Goal: Information Seeking & Learning: Understand process/instructions

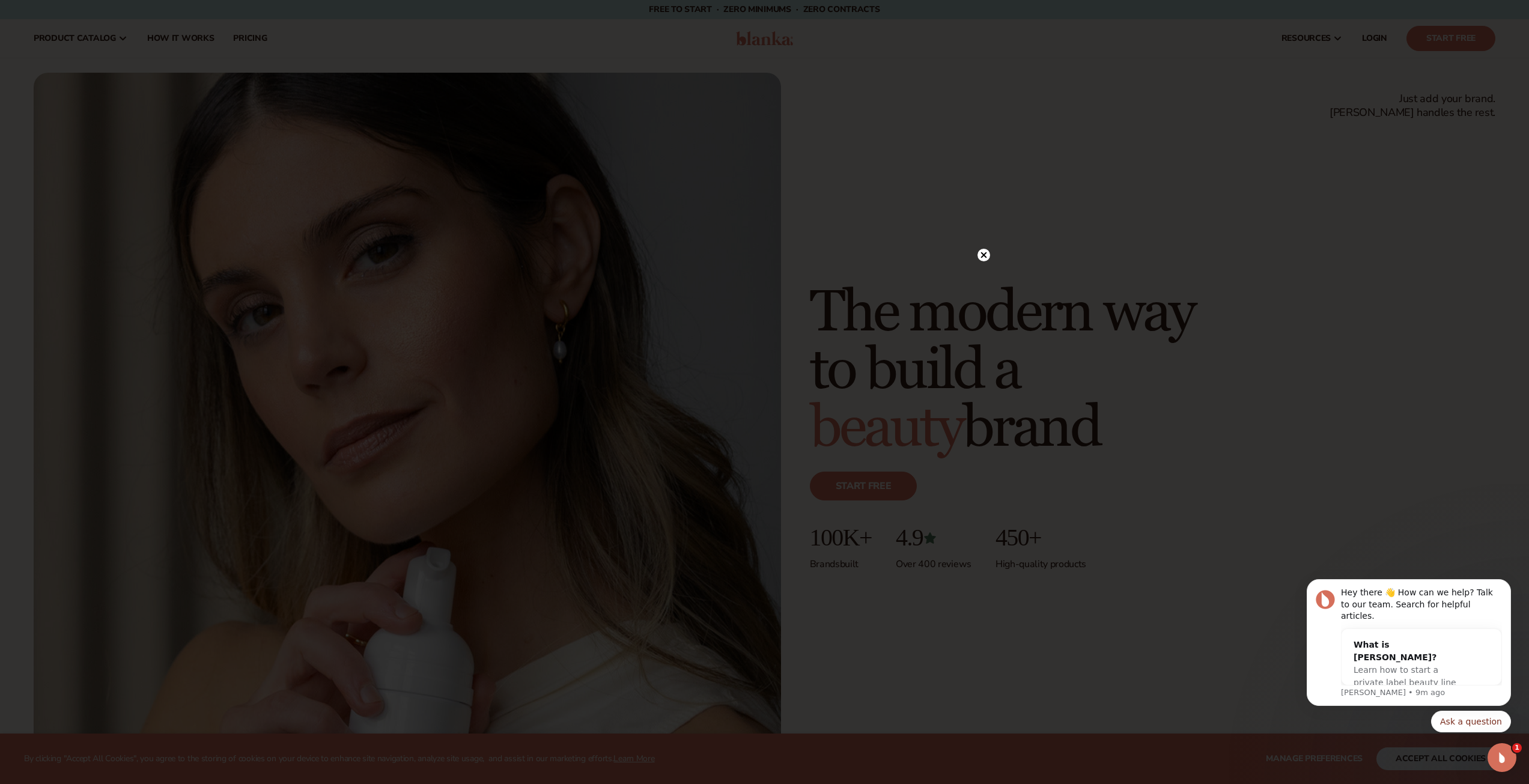
click at [982, 255] on icon at bounding box center [983, 255] width 6 height 6
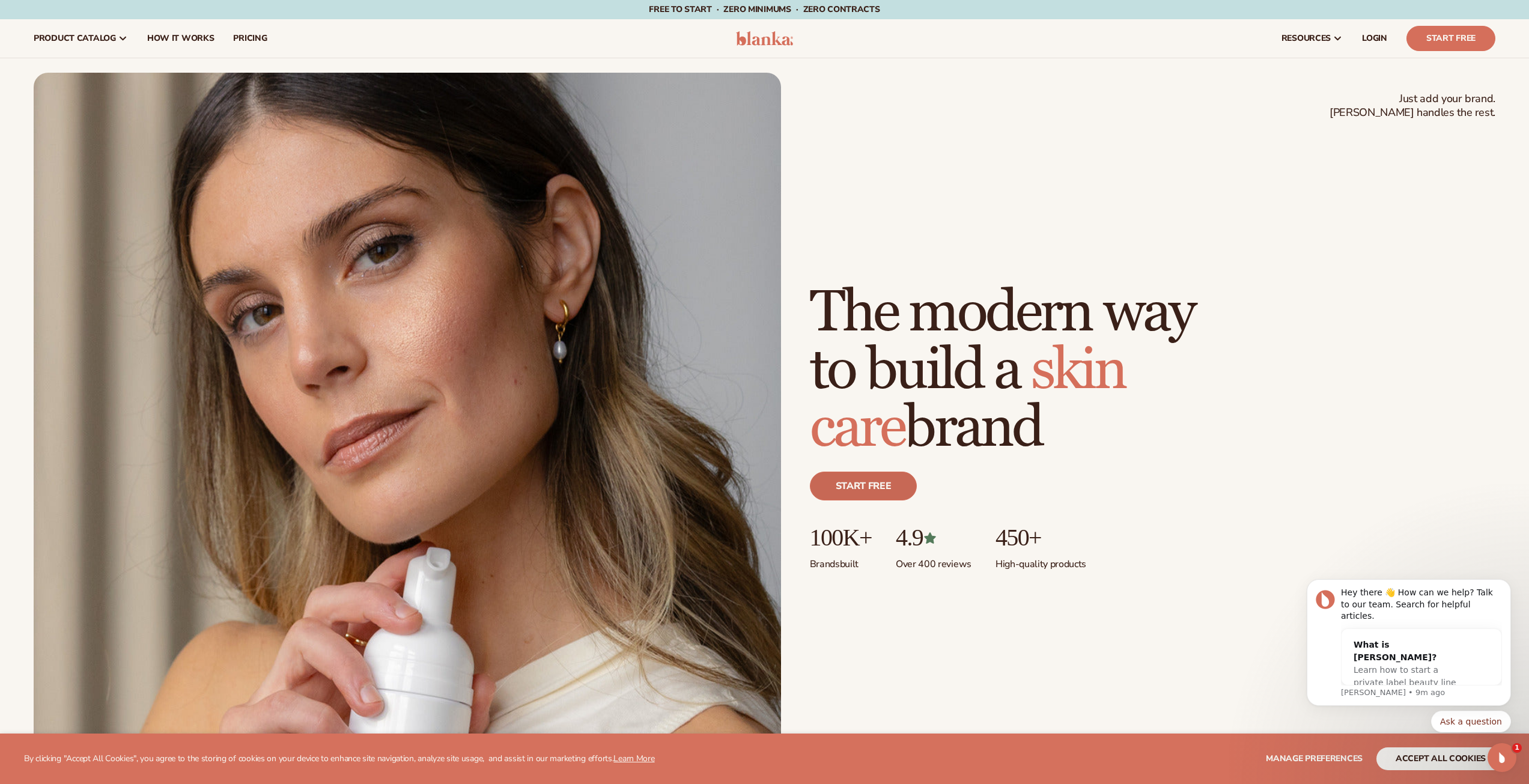
click at [873, 489] on link "Start free" at bounding box center [863, 486] width 107 height 29
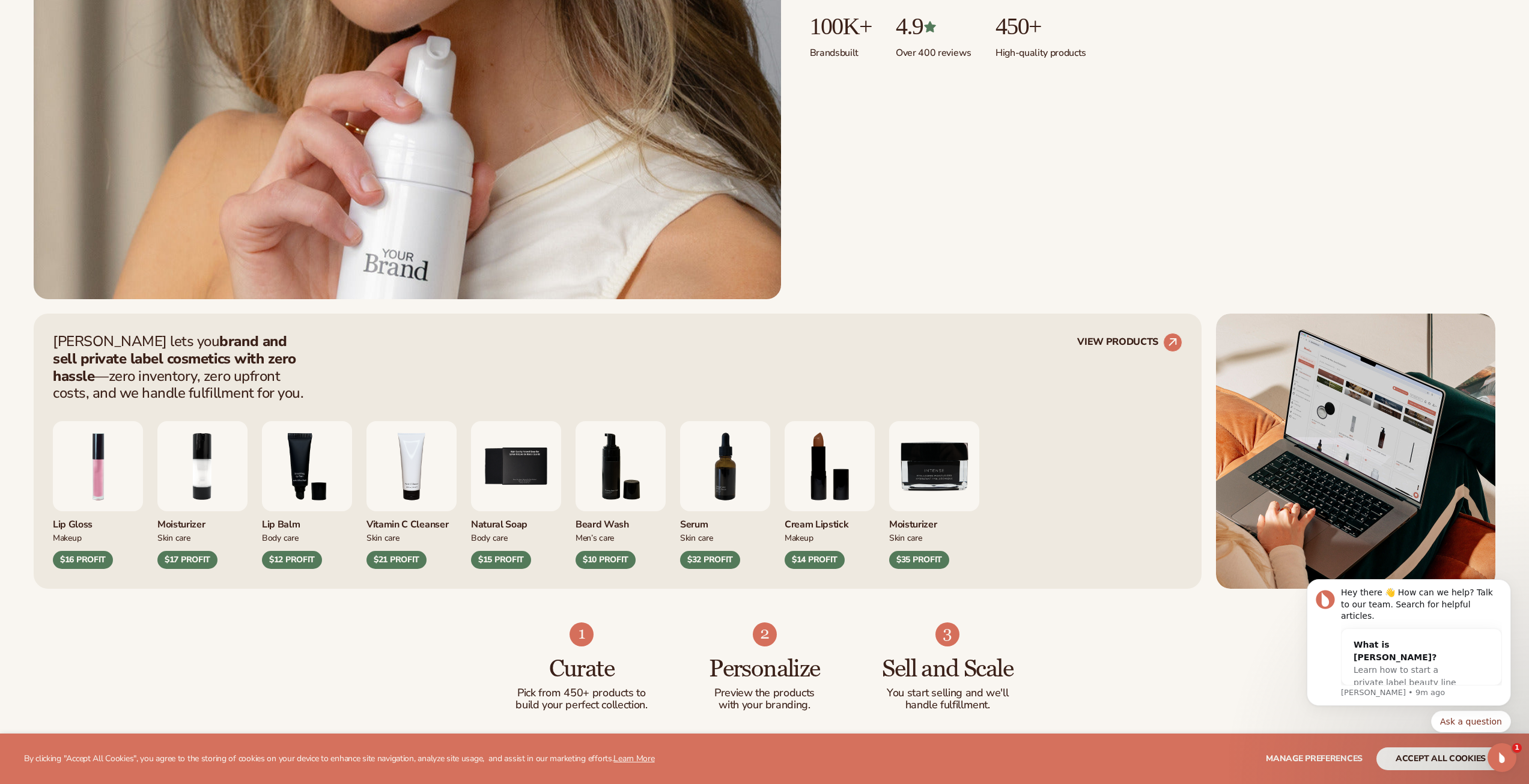
scroll to position [661, 0]
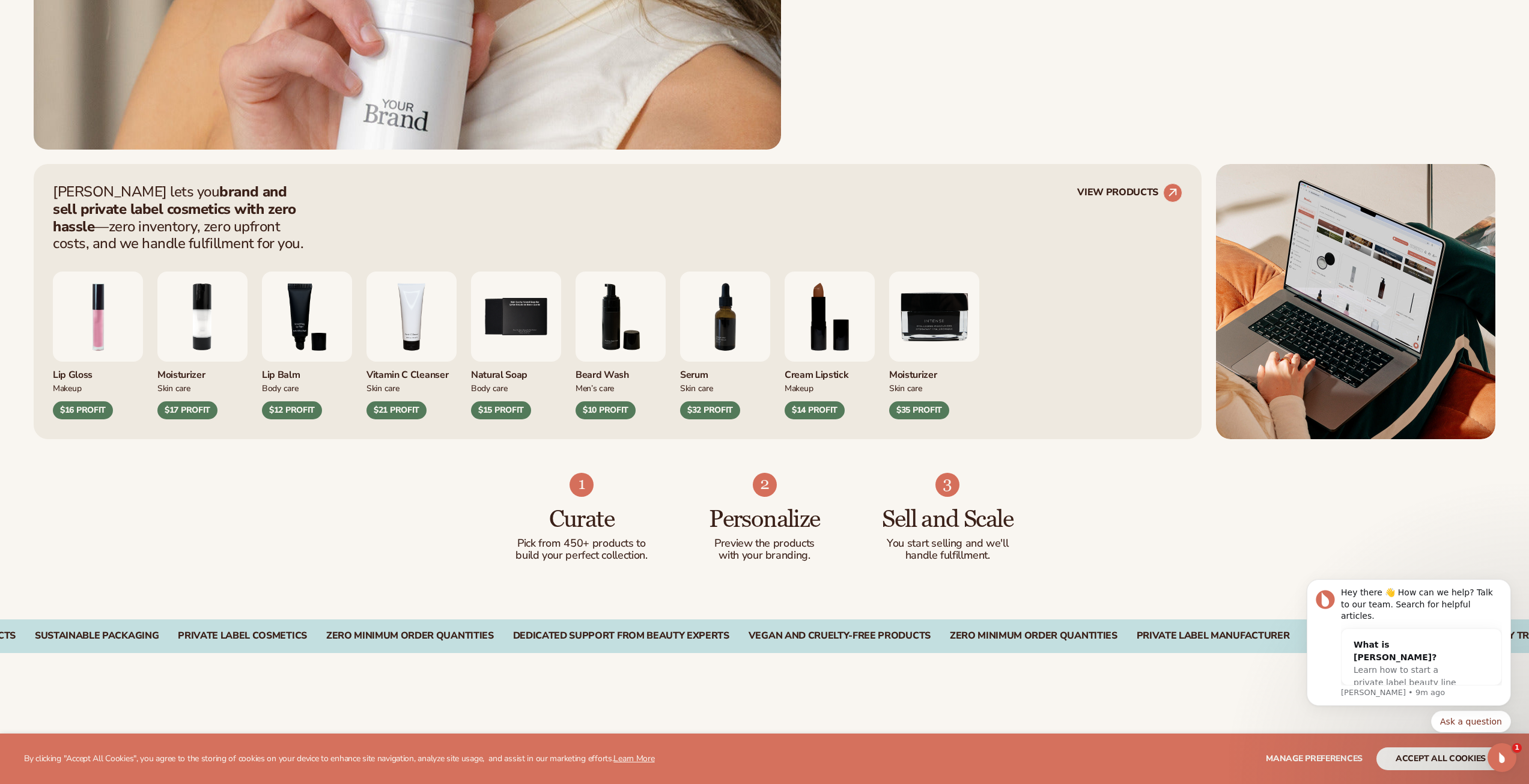
click at [730, 324] on img "7 / 9" at bounding box center [725, 316] width 90 height 90
click at [728, 327] on img "7 / 9" at bounding box center [725, 316] width 90 height 90
click at [711, 406] on div "$32 PROFIT" at bounding box center [710, 410] width 60 height 18
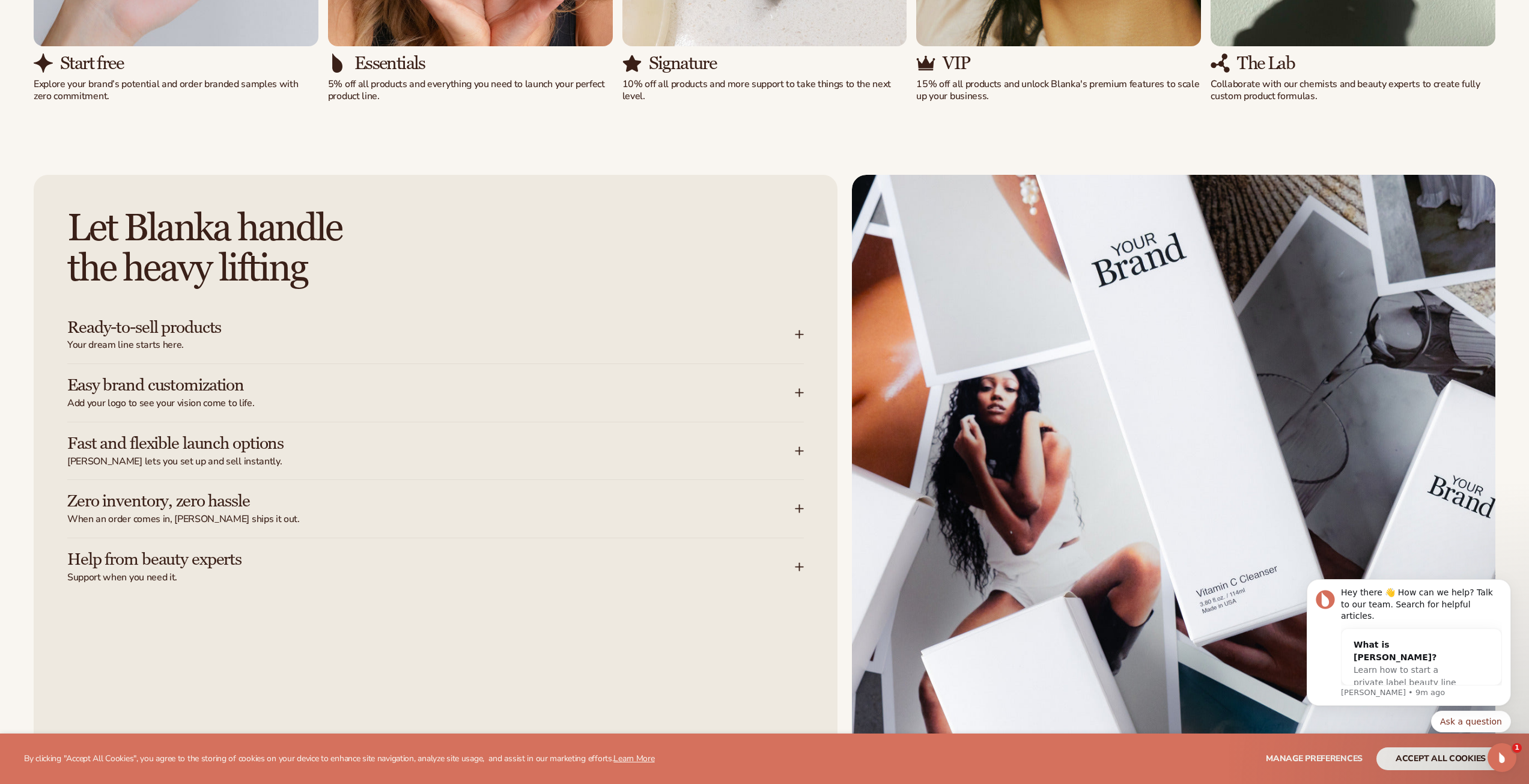
scroll to position [1802, 0]
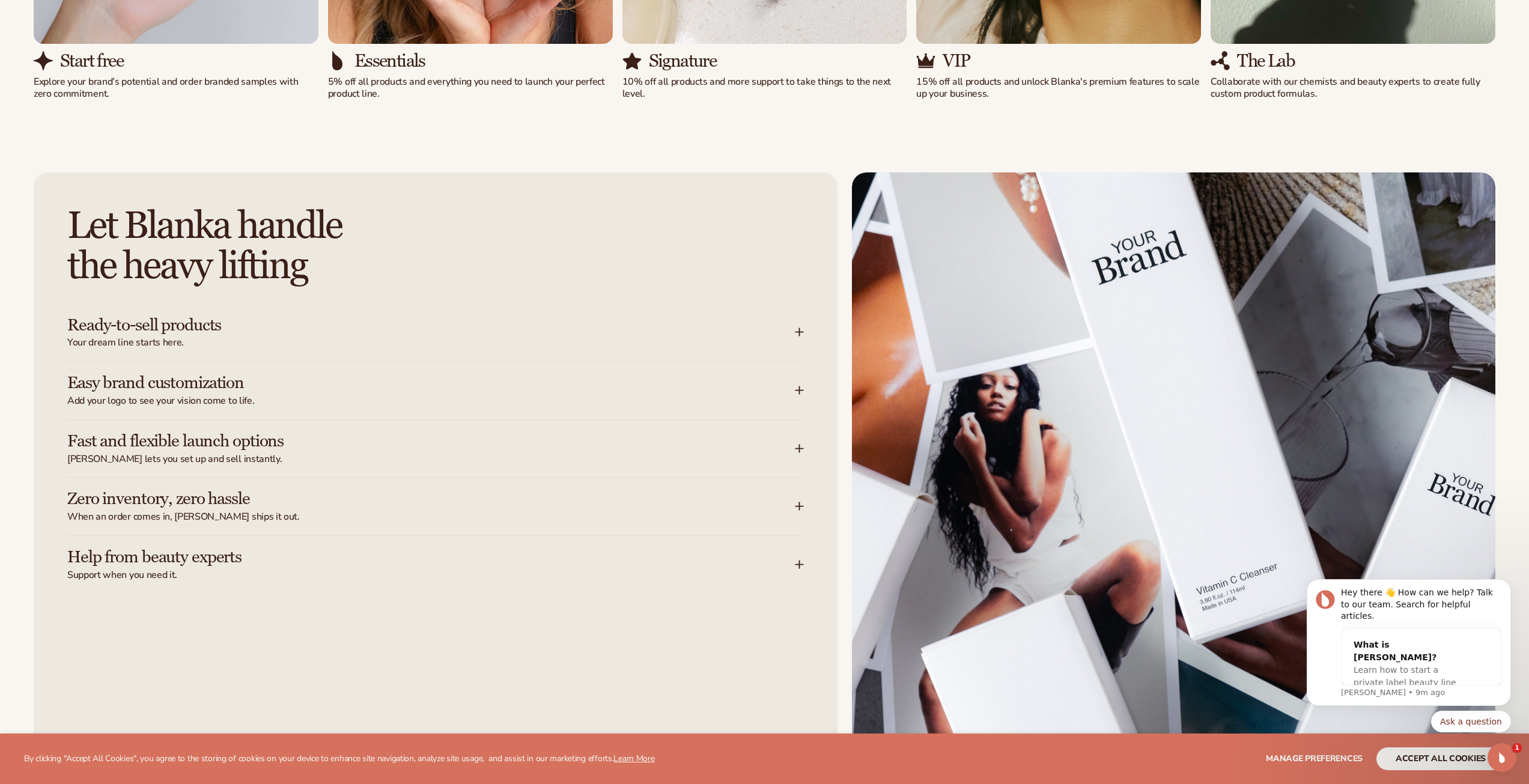
click at [794, 331] on div "Ready-to-sell products Your dream line starts here." at bounding box center [431, 332] width 727 height 34
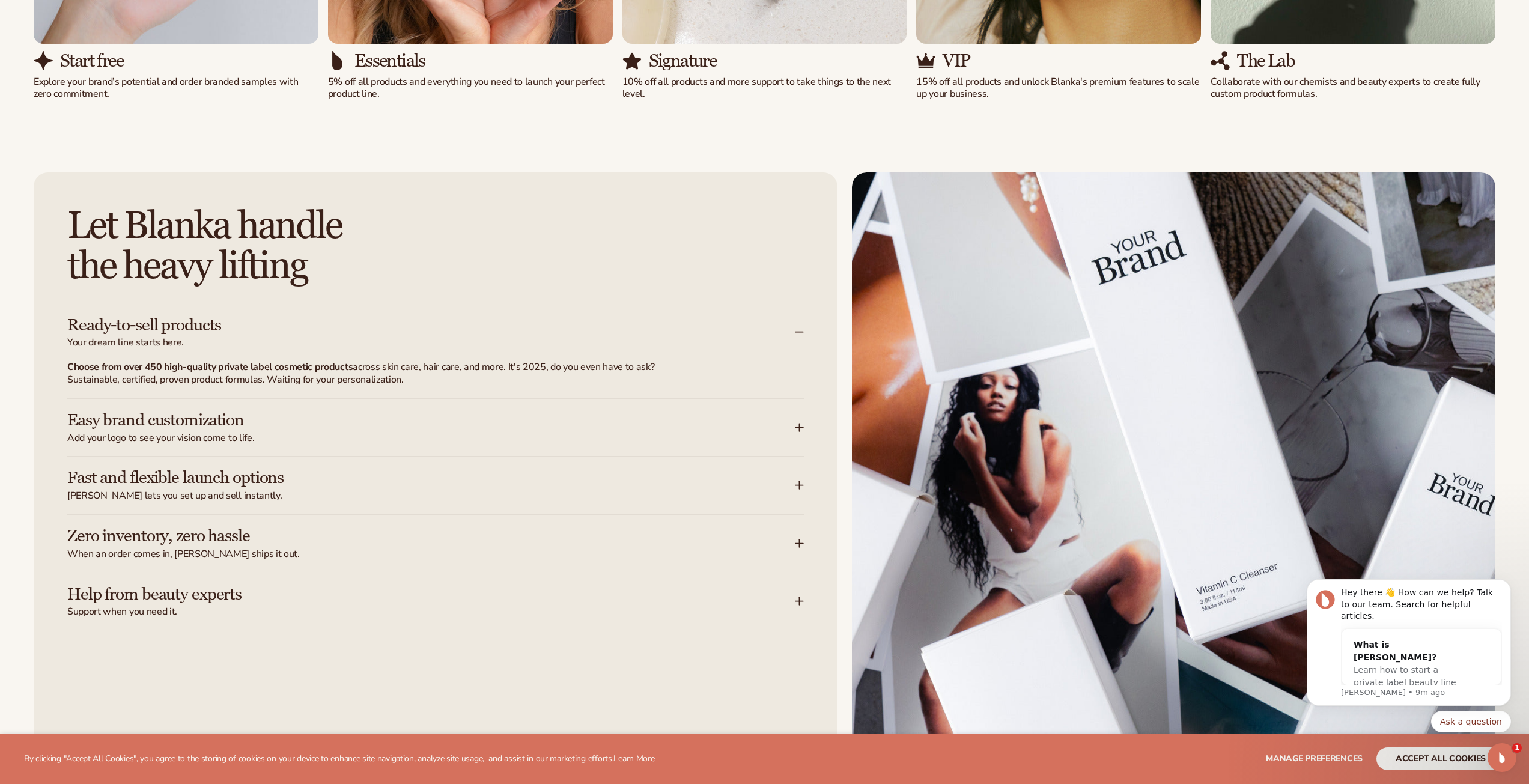
click at [795, 331] on icon at bounding box center [799, 331] width 10 height 10
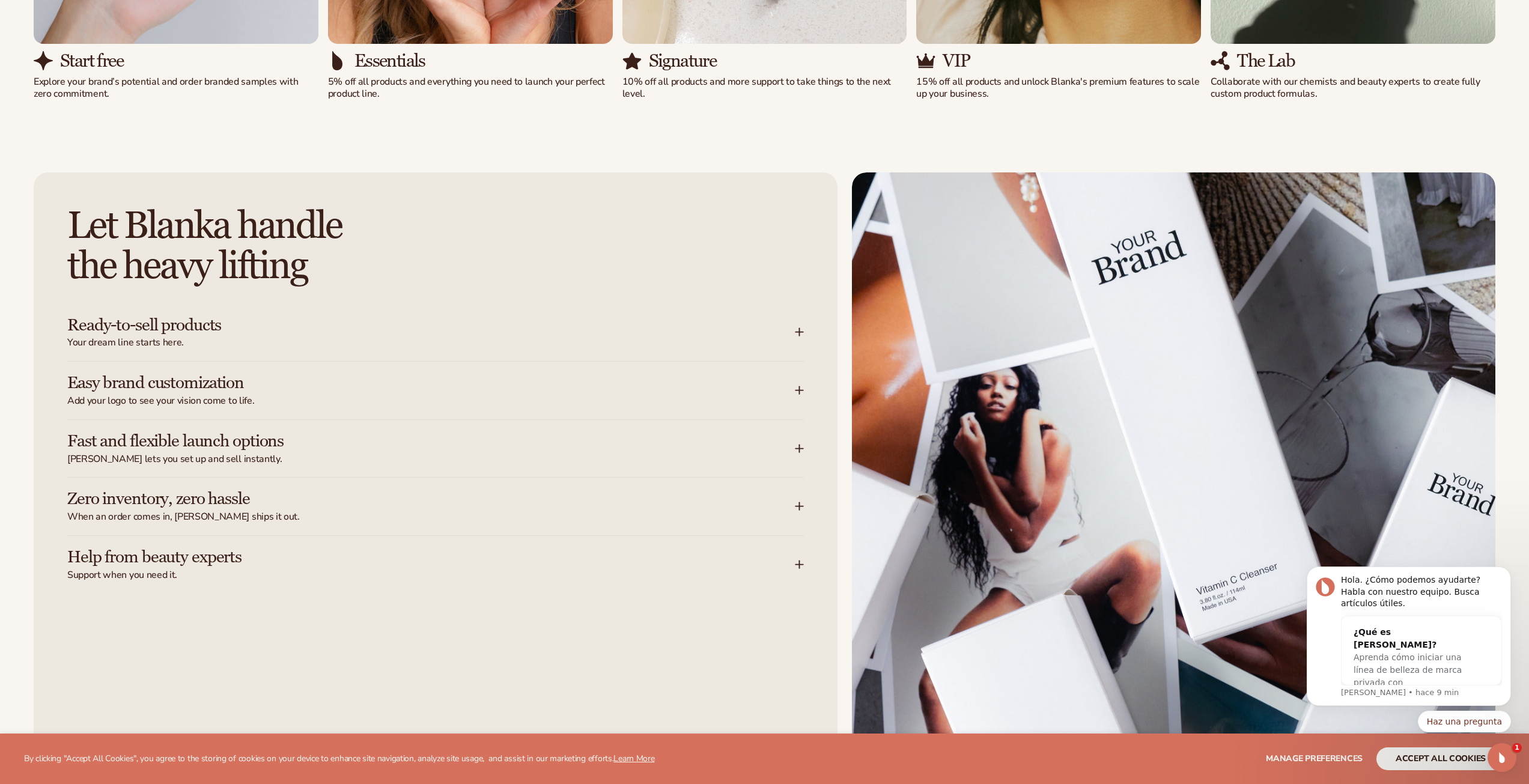
scroll to position [1857, 0]
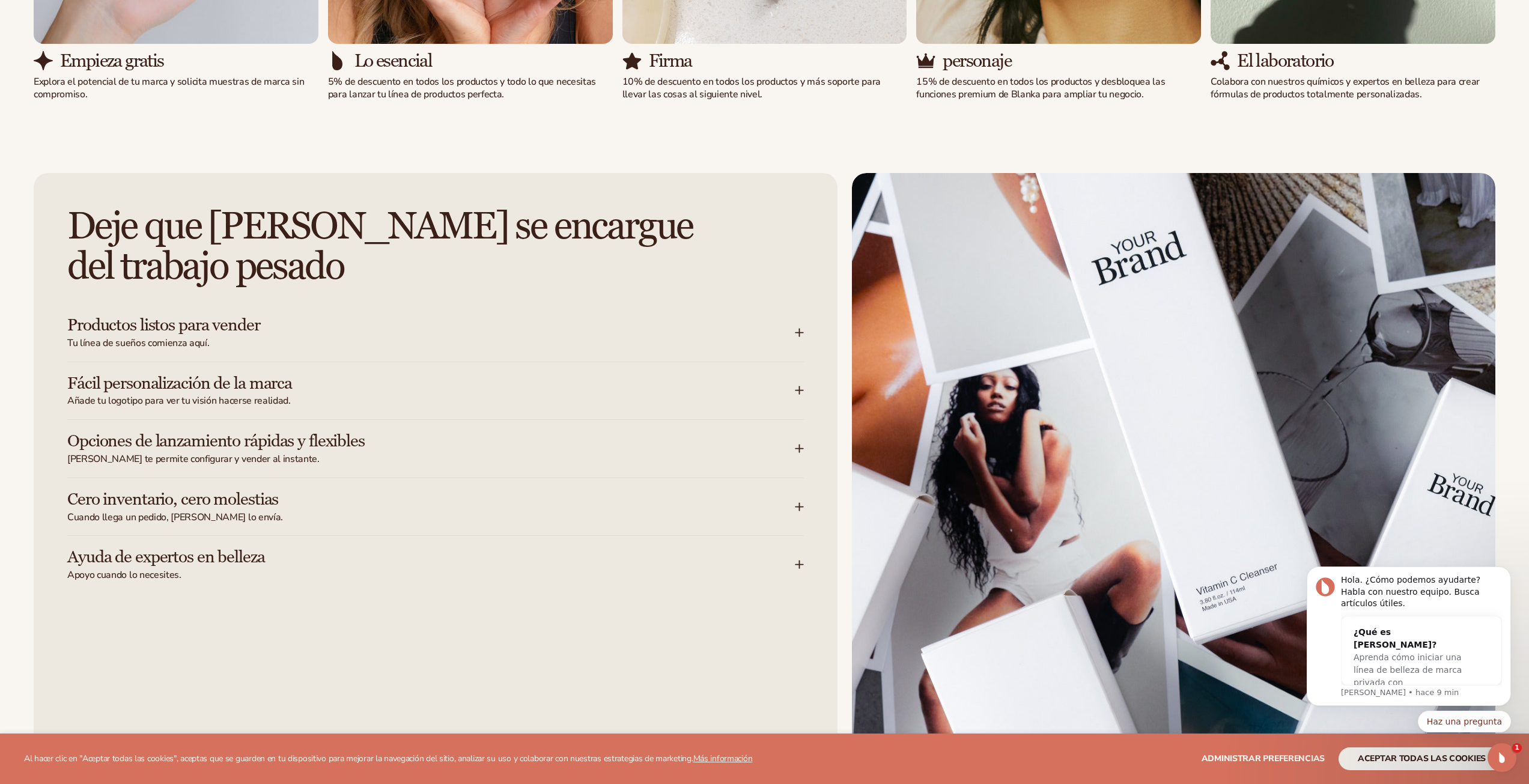
click at [397, 324] on h3 "Productos listos para vender" at bounding box center [413, 324] width 692 height 18
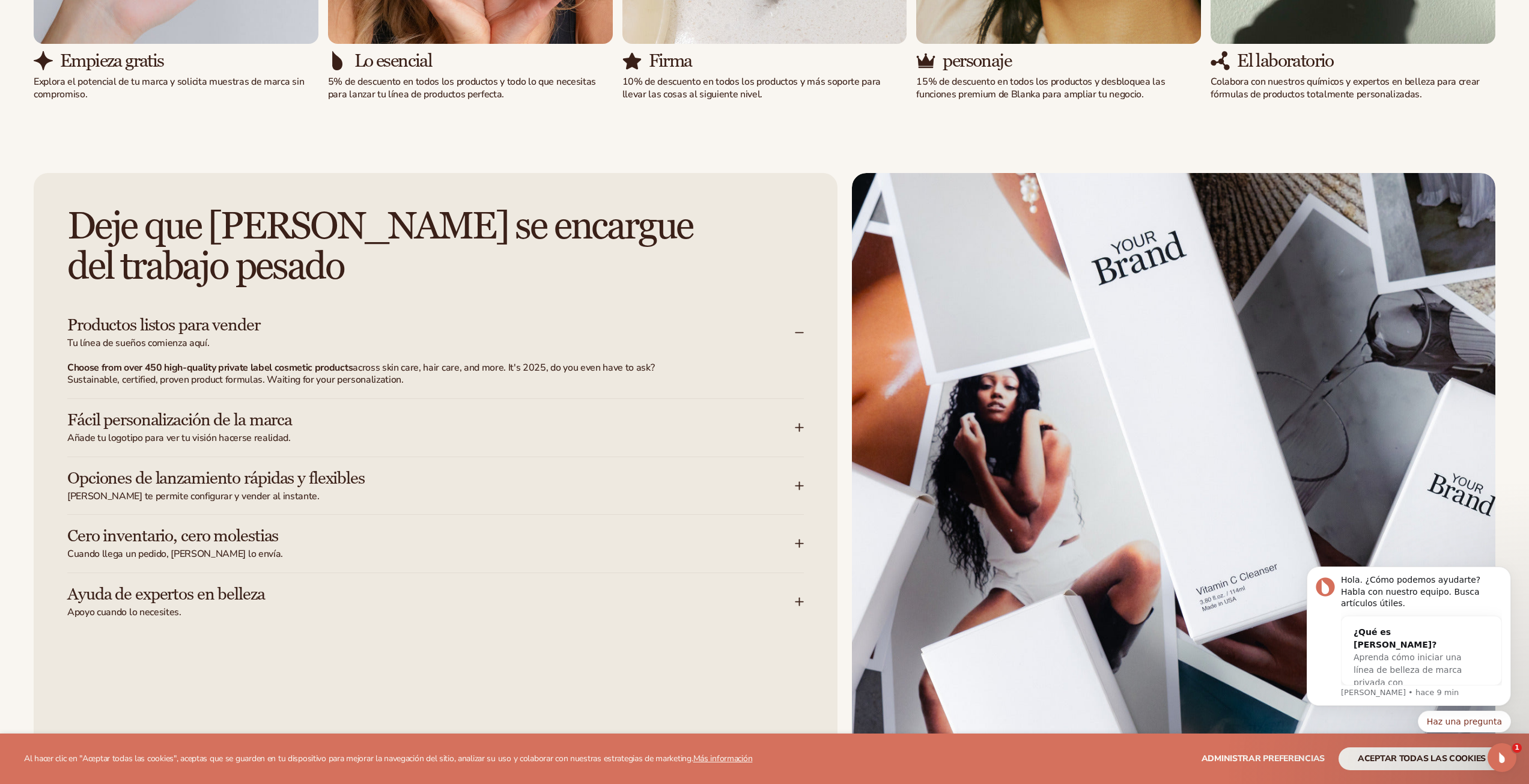
click at [536, 331] on h3 "Productos listos para vender" at bounding box center [413, 324] width 692 height 18
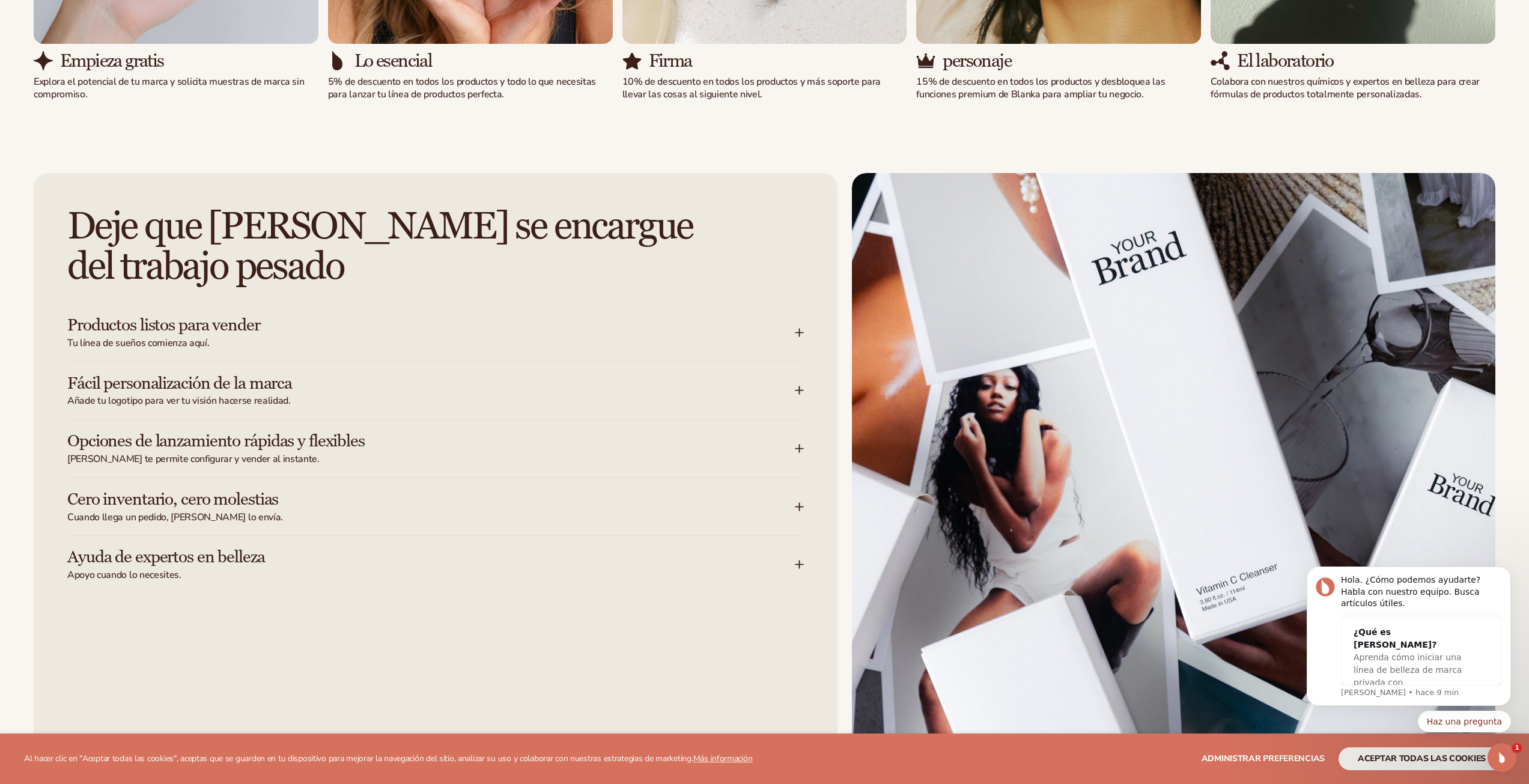
click at [319, 387] on h3 "Fácil personalización de la marca" at bounding box center [413, 383] width 692 height 18
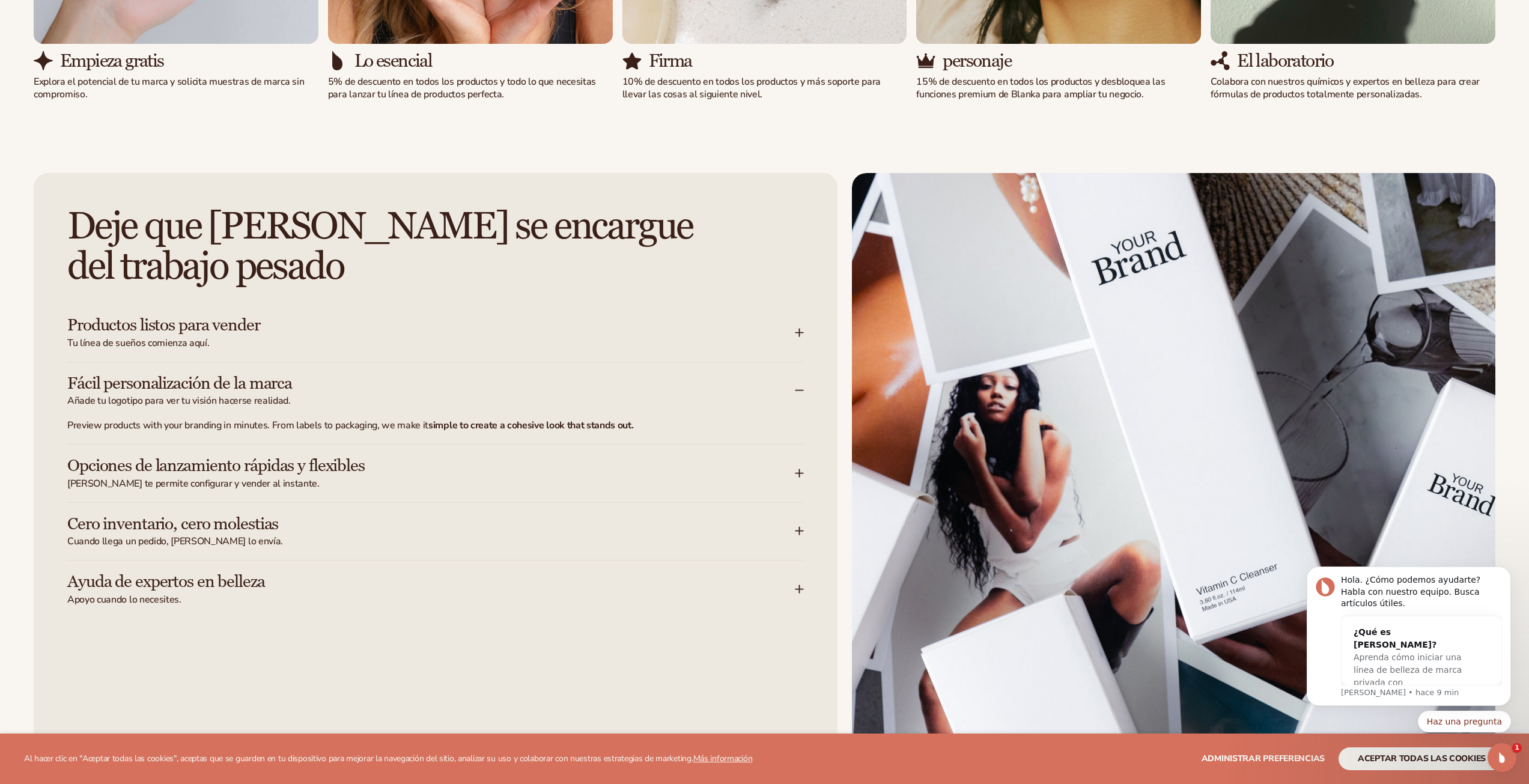
click at [297, 427] on p "Preview products with your branding in minutes. From labels to packaging, we ma…" at bounding box center [367, 426] width 601 height 12
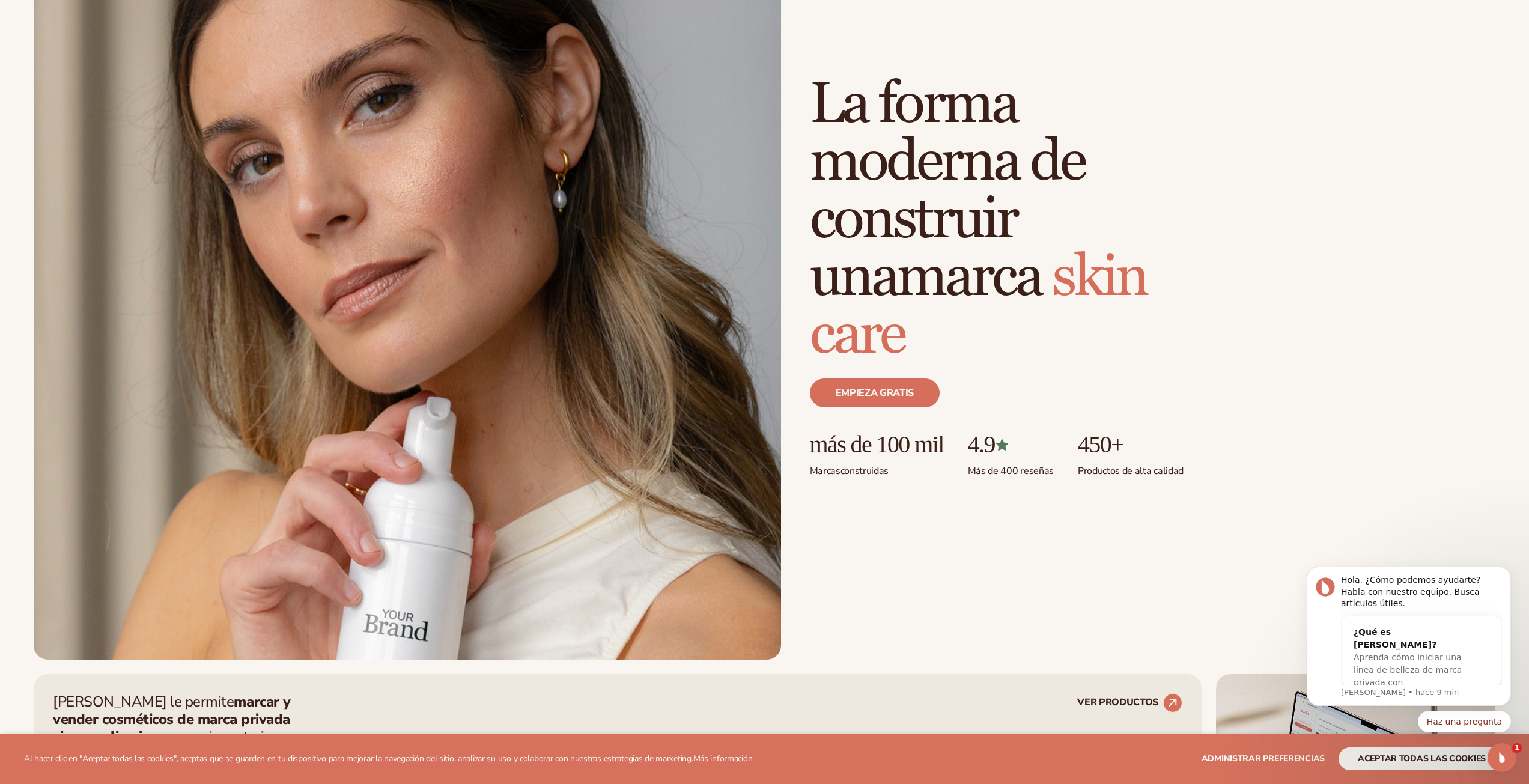
scroll to position [0, 0]
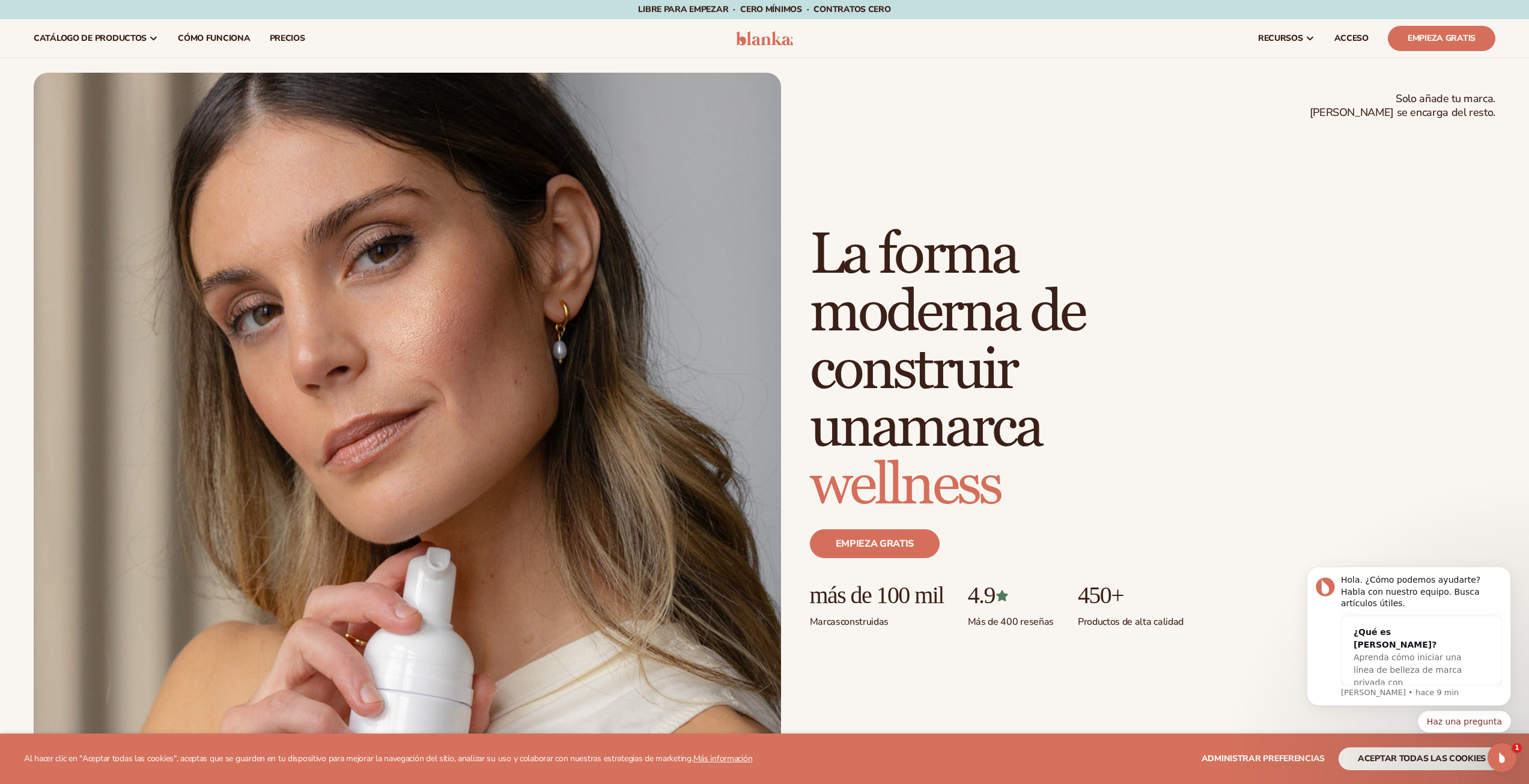
drag, startPoint x: 918, startPoint y: 502, endPoint x: 1264, endPoint y: 425, distance: 354.5
click at [1386, 652] on font "Aprenda cómo iniciar una línea de belleza de marca privada con [GEOGRAPHIC_DATA]" at bounding box center [1408, 676] width 108 height 47
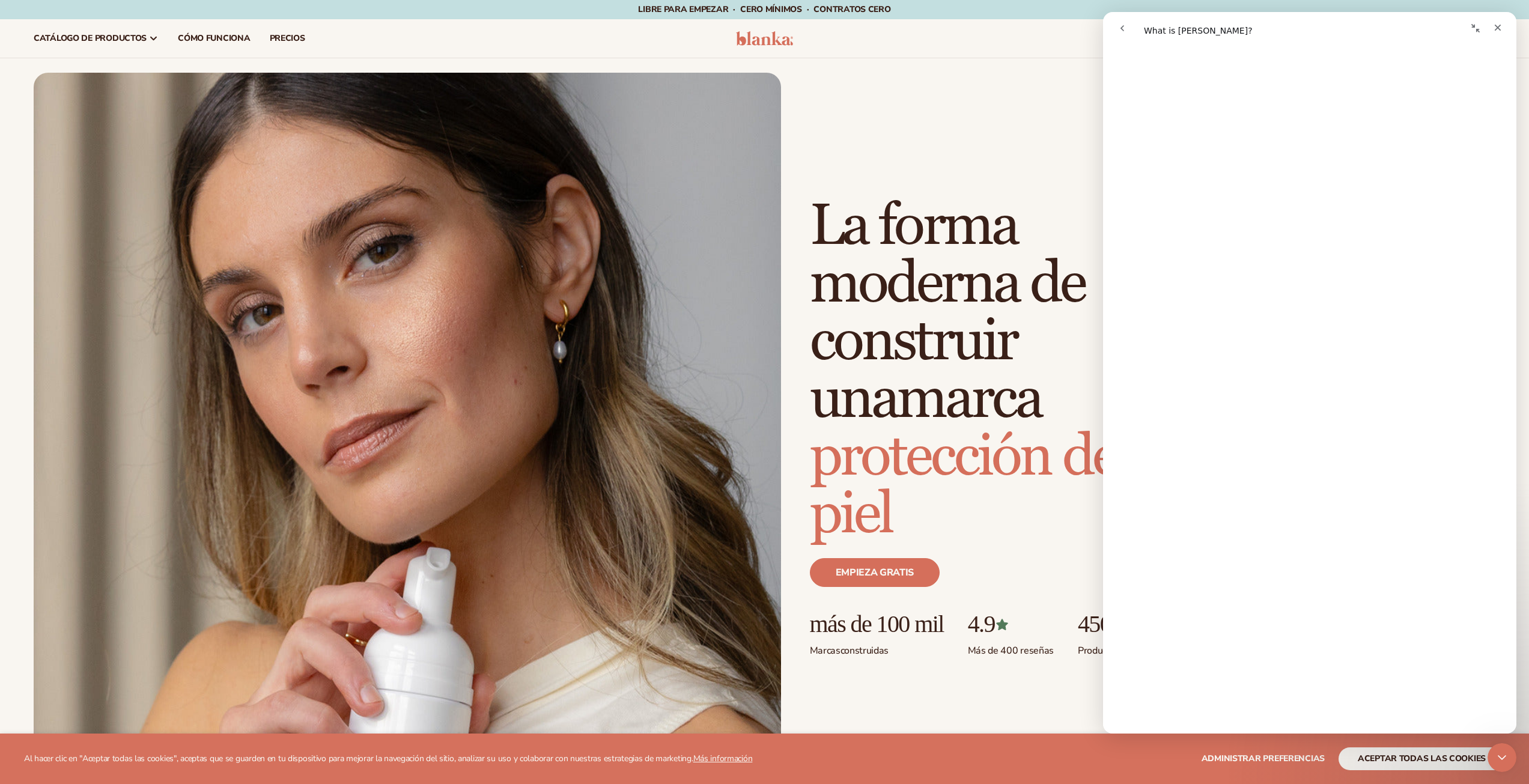
scroll to position [359, 0]
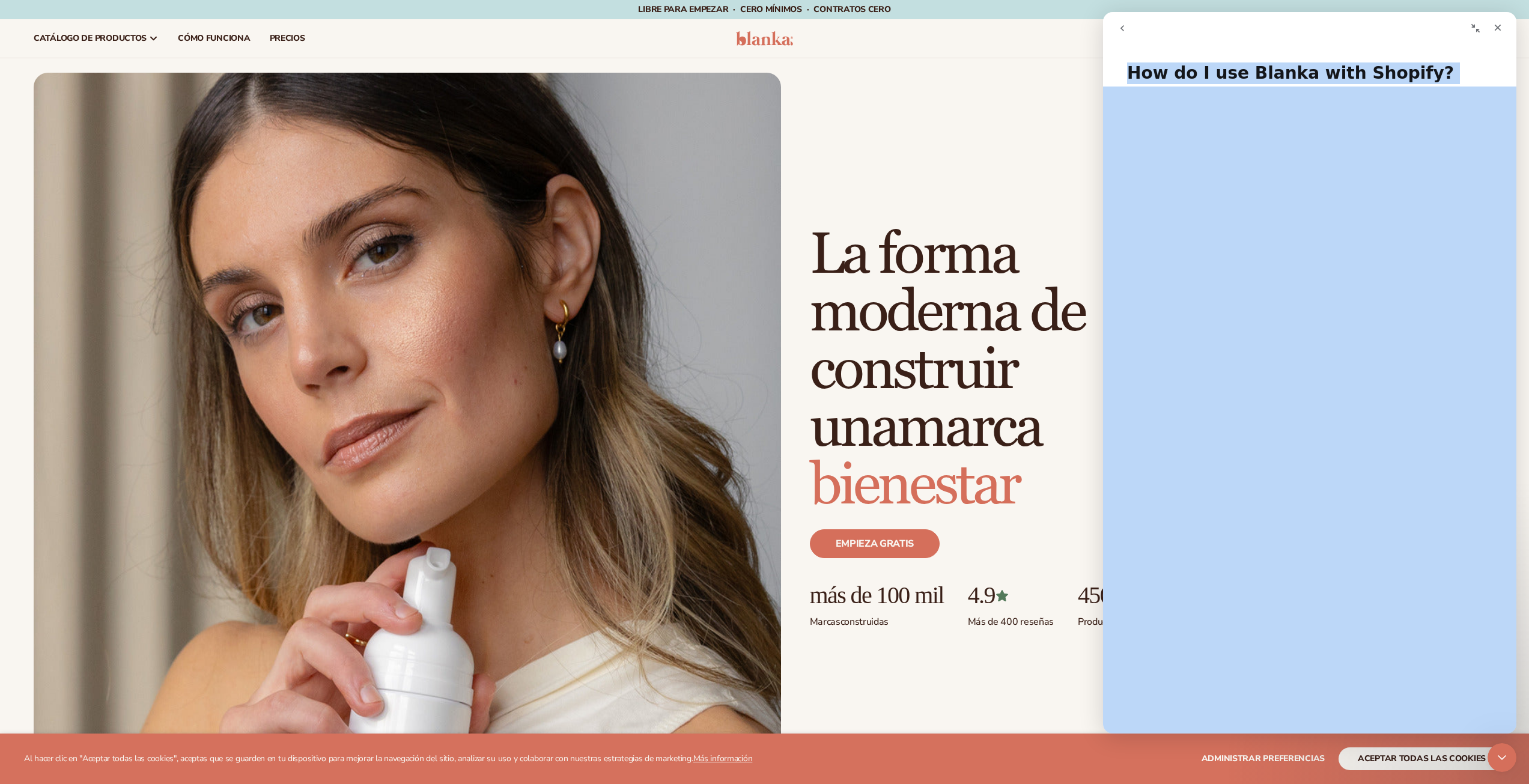
drag, startPoint x: 1129, startPoint y: 75, endPoint x: 1377, endPoint y: 390, distance: 400.9
click at [1377, 390] on div "How do I use Blanka with Shopify? Did this answer your question? 😞 😐 😃 Open in …" at bounding box center [1309, 392] width 413 height 683
click at [1319, 84] on h1 "How do I use Blanka with Shopify?" at bounding box center [1309, 68] width 413 height 36
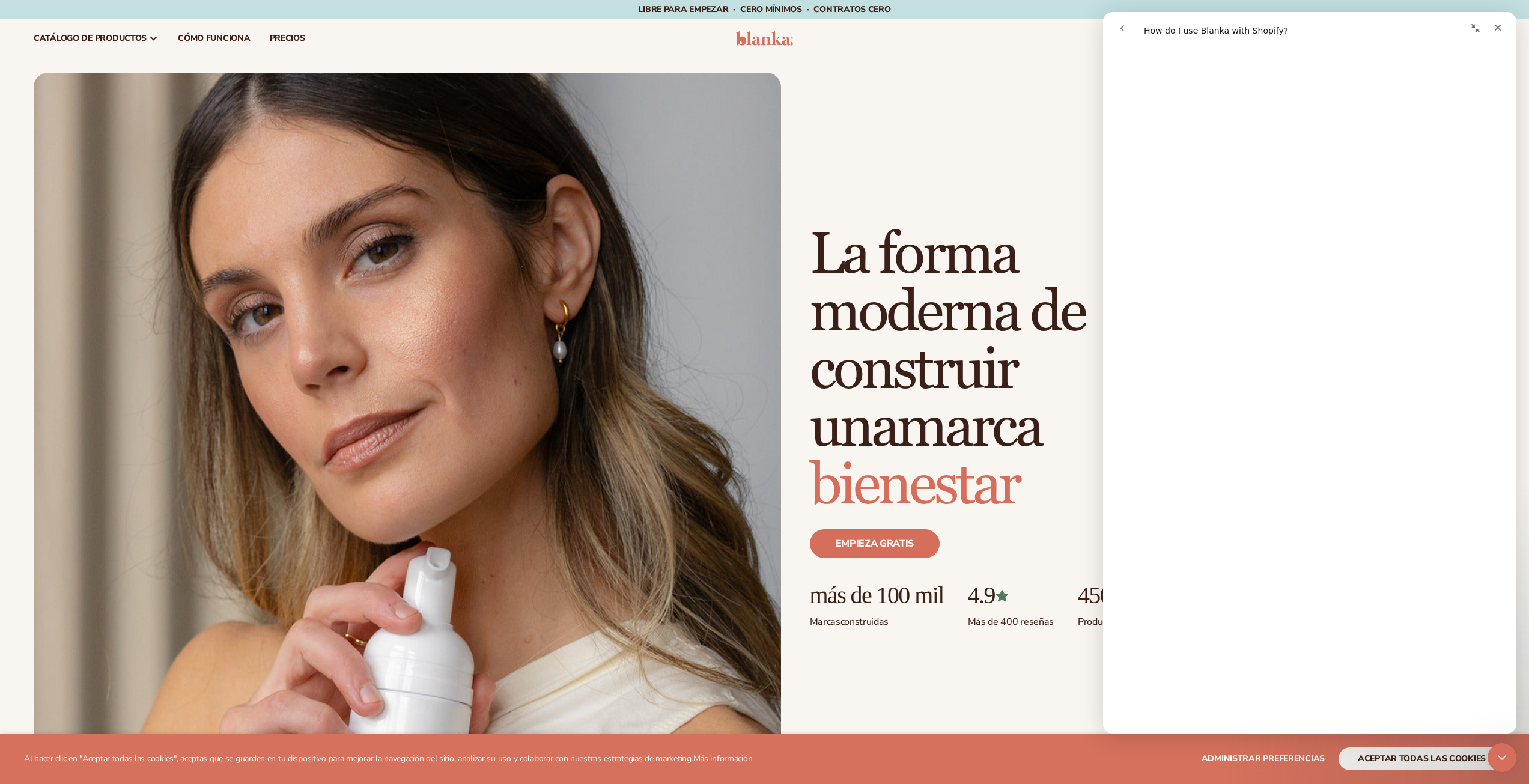
scroll to position [15, 0]
